Goal: Check status: Check status

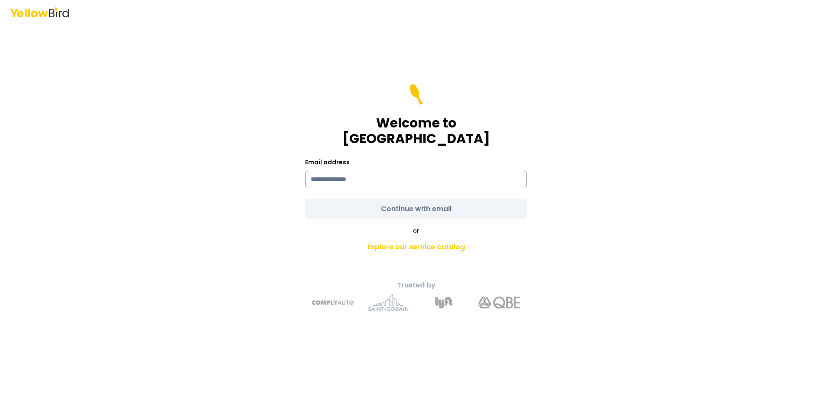
click at [369, 171] on input at bounding box center [416, 179] width 222 height 17
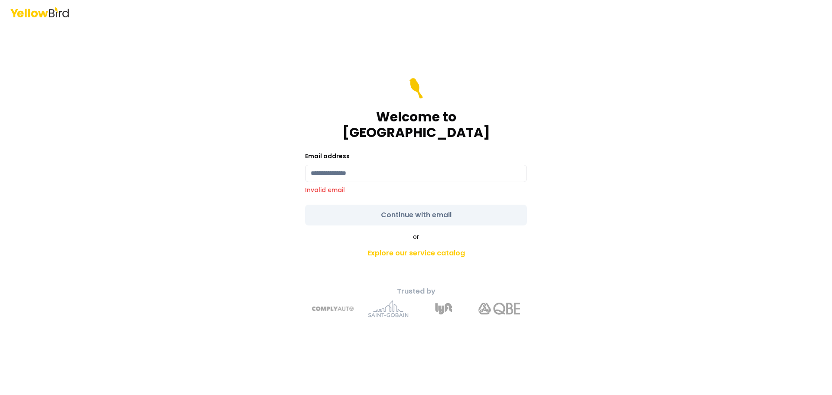
type input "**********"
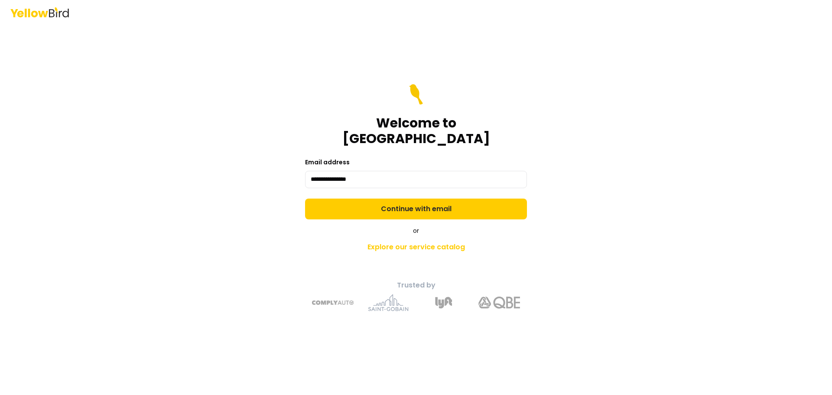
click at [415, 201] on form "**********" at bounding box center [416, 151] width 222 height 135
click at [415, 201] on button "Continue with email" at bounding box center [416, 208] width 222 height 21
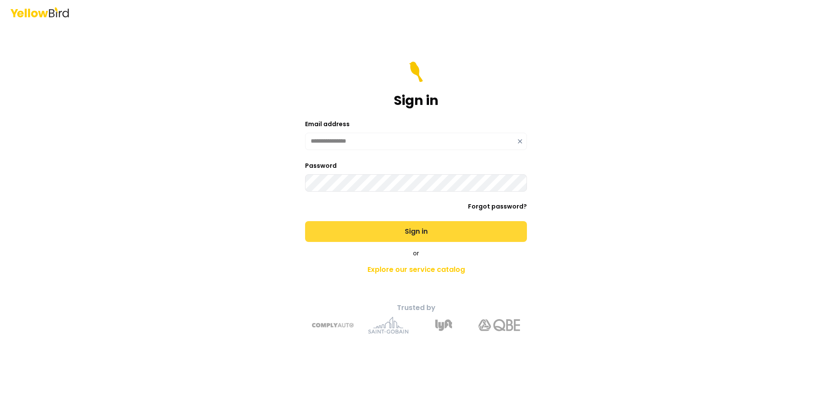
click at [401, 232] on button "Sign in" at bounding box center [416, 231] width 222 height 21
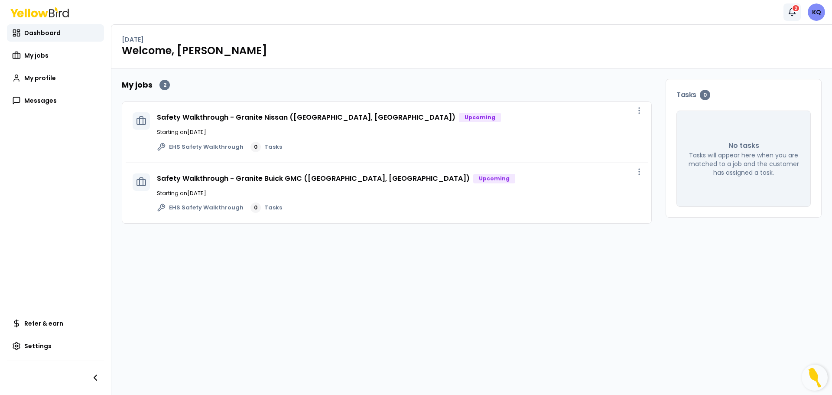
click at [790, 10] on icon "button" at bounding box center [792, 12] width 6 height 6
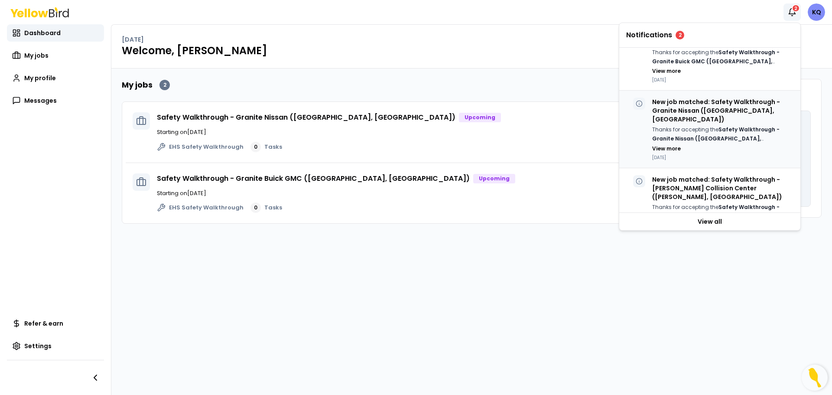
scroll to position [197, 0]
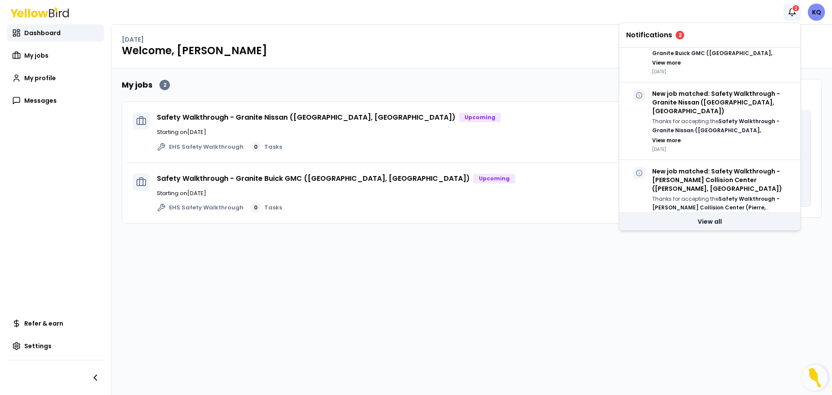
click at [713, 221] on link "View all" at bounding box center [709, 221] width 181 height 17
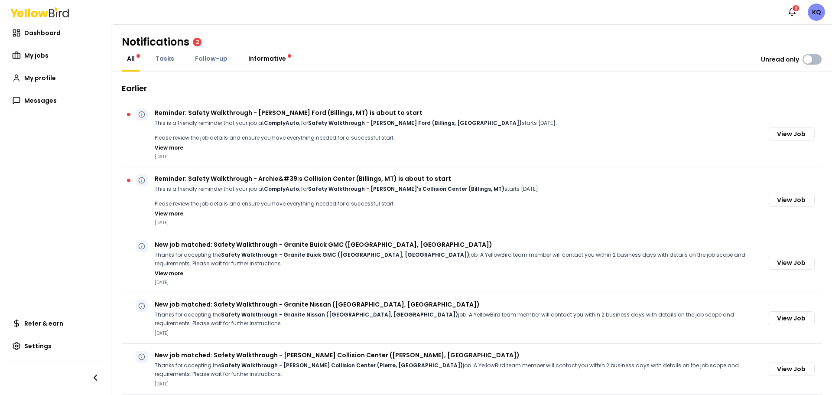
click at [269, 58] on span "Informative" at bounding box center [267, 58] width 38 height 9
click at [135, 58] on link "All" at bounding box center [131, 58] width 18 height 9
click at [287, 124] on strong "ComplyAuto" at bounding box center [281, 122] width 35 height 7
click at [273, 196] on div "This is a friendly reminder that your job at ComplyAuto , for Safety Walkthroug…" at bounding box center [347, 197] width 385 height 24
click at [41, 57] on span "My jobs" at bounding box center [36, 55] width 24 height 9
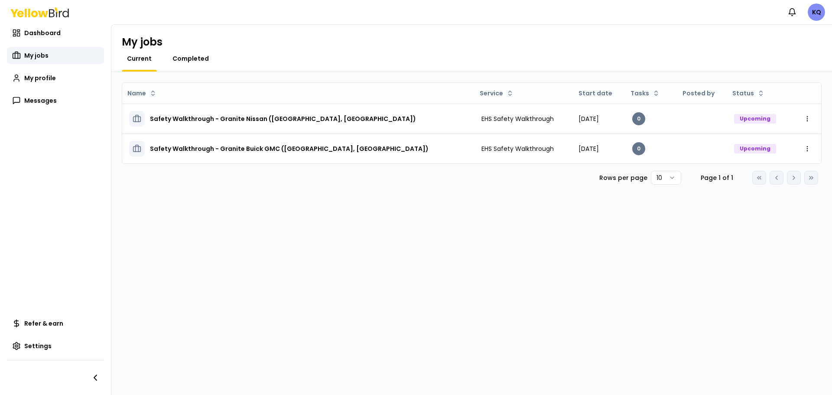
click at [190, 58] on span "Completed" at bounding box center [190, 58] width 36 height 9
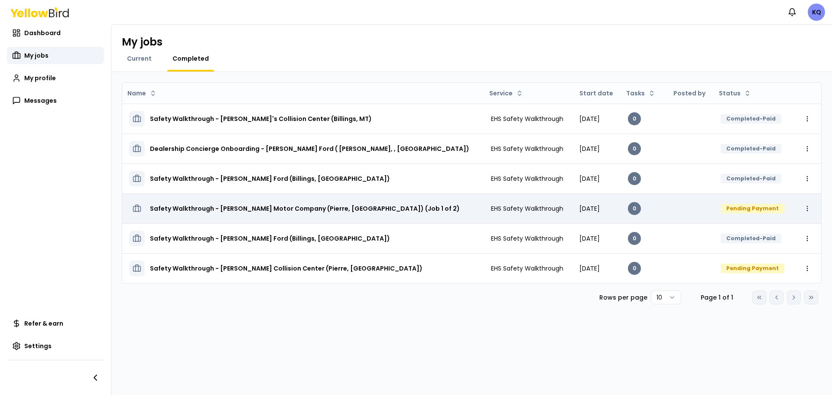
click at [805, 208] on html "Notifications KQ Dashboard My jobs My profile Messages Refer & earn Settings My…" at bounding box center [416, 197] width 832 height 395
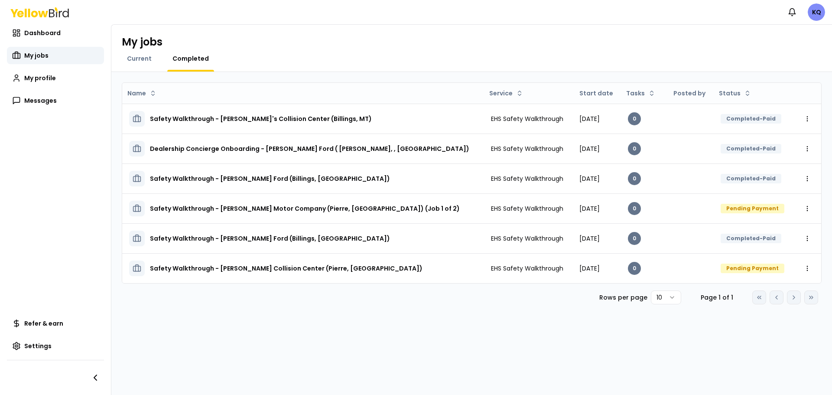
click at [441, 347] on html "Notifications KQ Dashboard My jobs My profile Messages Refer & earn Settings My…" at bounding box center [416, 197] width 832 height 395
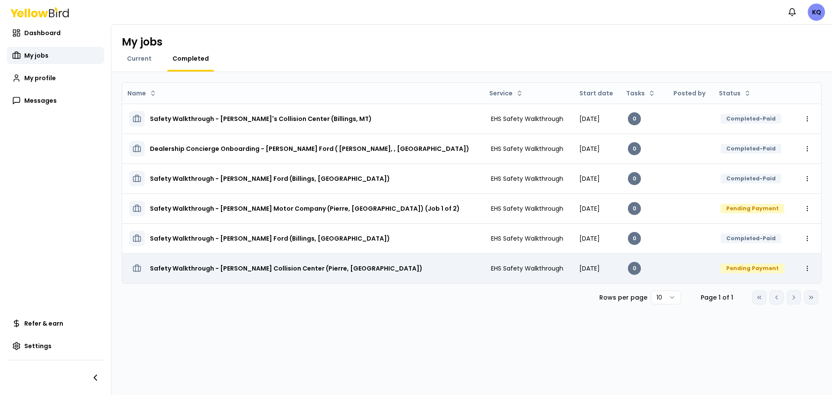
click at [739, 266] on div "Pending Payment" at bounding box center [753, 268] width 64 height 10
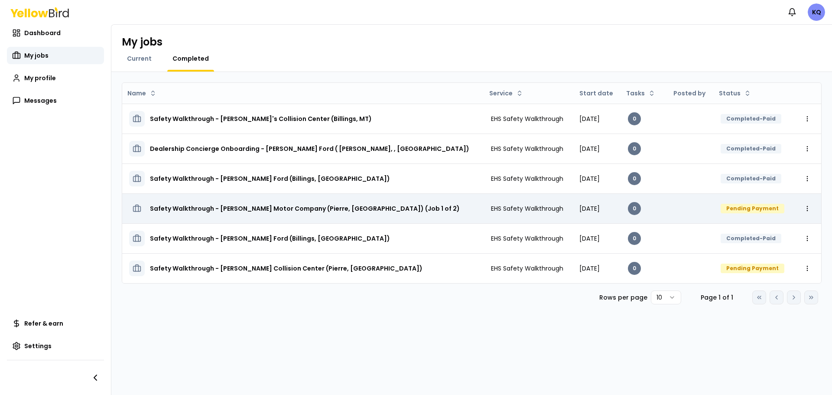
click at [747, 208] on div "Pending Payment" at bounding box center [753, 209] width 64 height 10
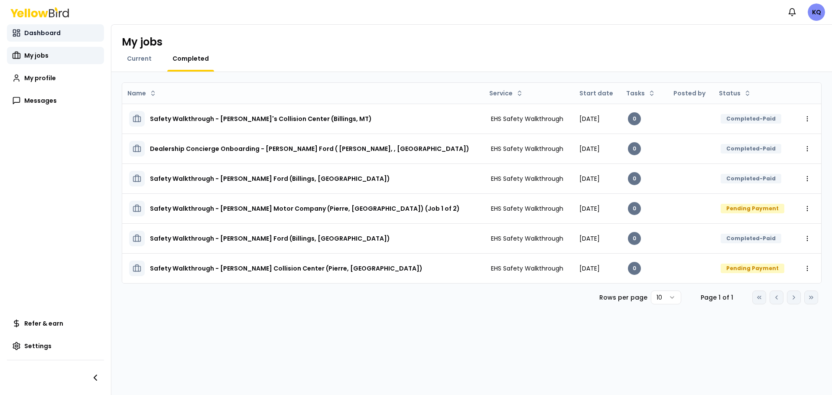
click at [42, 36] on span "Dashboard" at bounding box center [42, 33] width 36 height 9
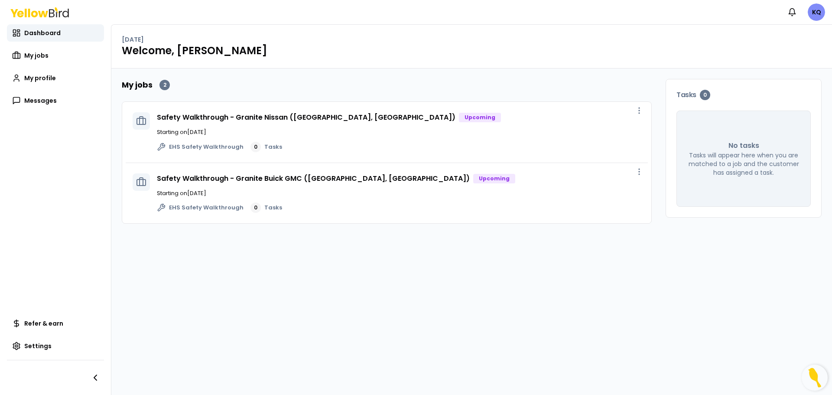
click at [296, 202] on div "EHS Safety Walkthrough 0 Tasks" at bounding box center [399, 207] width 484 height 10
drag, startPoint x: 373, startPoint y: 285, endPoint x: 593, endPoint y: 345, distance: 227.8
click at [579, 344] on div "My jobs 2 Safety Walkthrough - Granite Nissan ([GEOGRAPHIC_DATA], [GEOGRAPHIC_D…" at bounding box center [471, 231] width 721 height 326
drag, startPoint x: 552, startPoint y: 307, endPoint x: 444, endPoint y: 305, distance: 107.9
click at [546, 306] on div "My jobs 2 Safety Walkthrough - Granite Nissan ([GEOGRAPHIC_DATA], [GEOGRAPHIC_D…" at bounding box center [471, 231] width 721 height 326
